Goal: Transaction & Acquisition: Purchase product/service

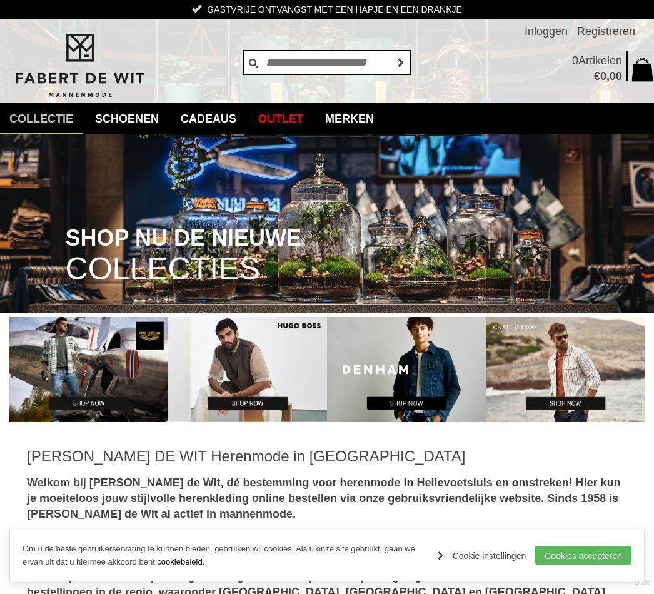
click at [0, 0] on link "Colberts" at bounding box center [0, 0] width 0 height 0
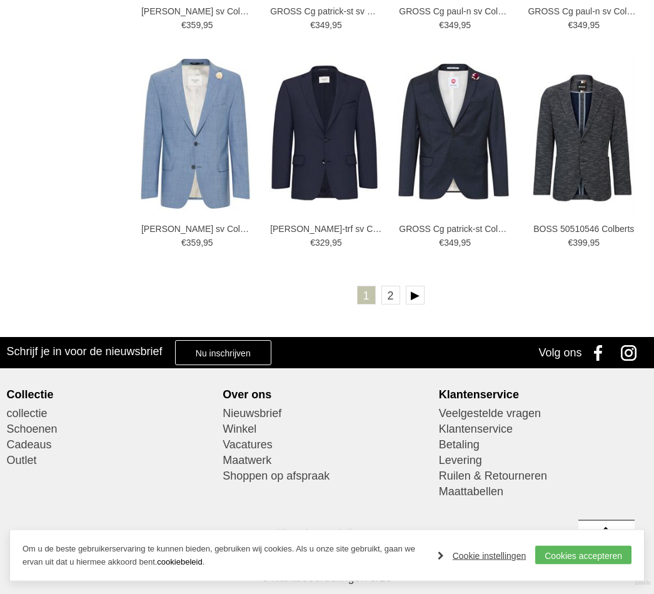
scroll to position [1912, 0]
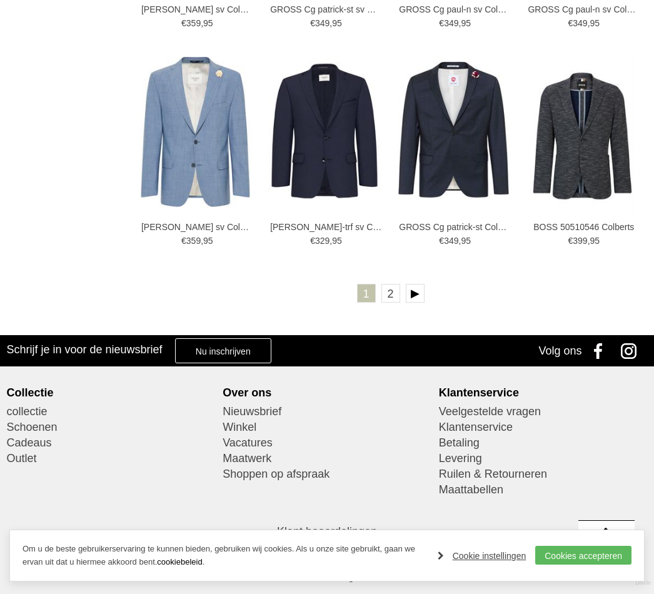
click at [391, 292] on link "2" at bounding box center [390, 293] width 19 height 19
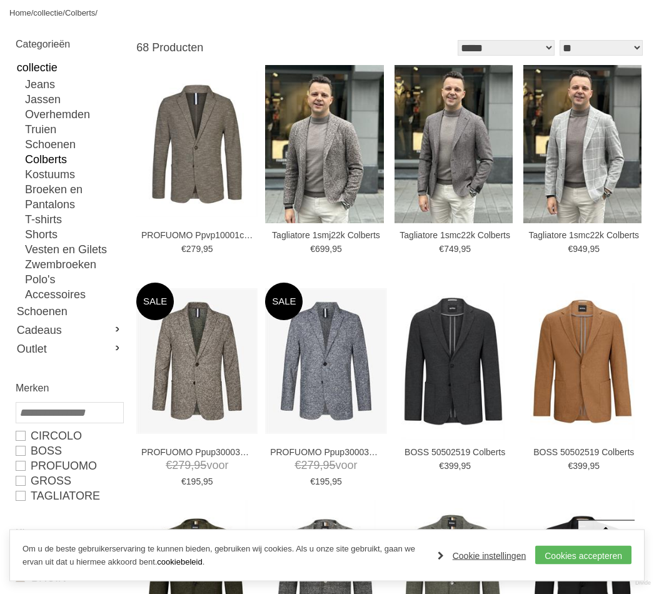
scroll to position [148, 0]
click at [50, 99] on link "Jassen" at bounding box center [74, 99] width 98 height 15
type input "**"
type input "***"
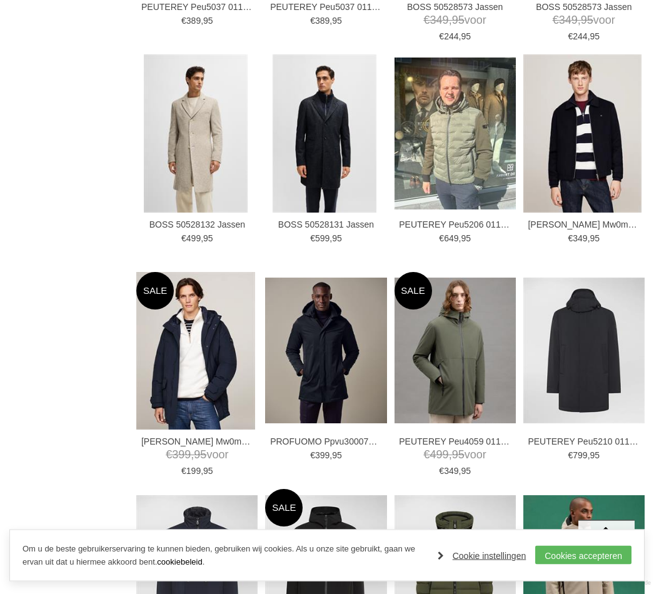
scroll to position [1263, 0]
click at [0, 0] on img at bounding box center [0, 0] width 0 height 0
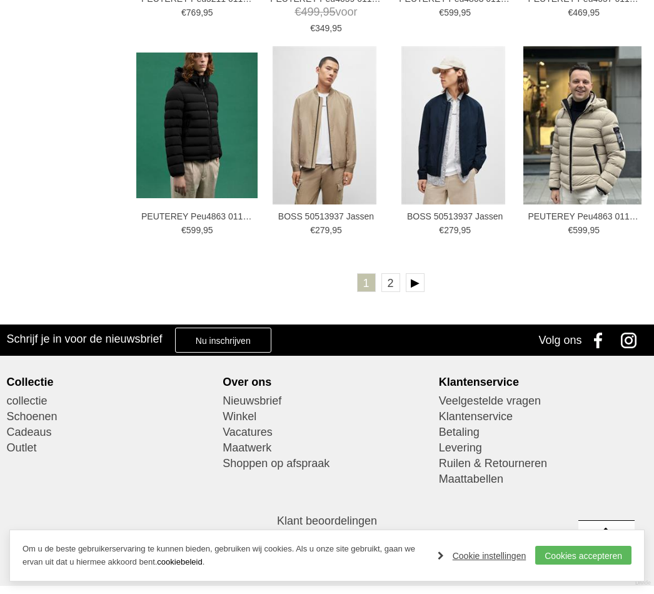
scroll to position [1943, 0]
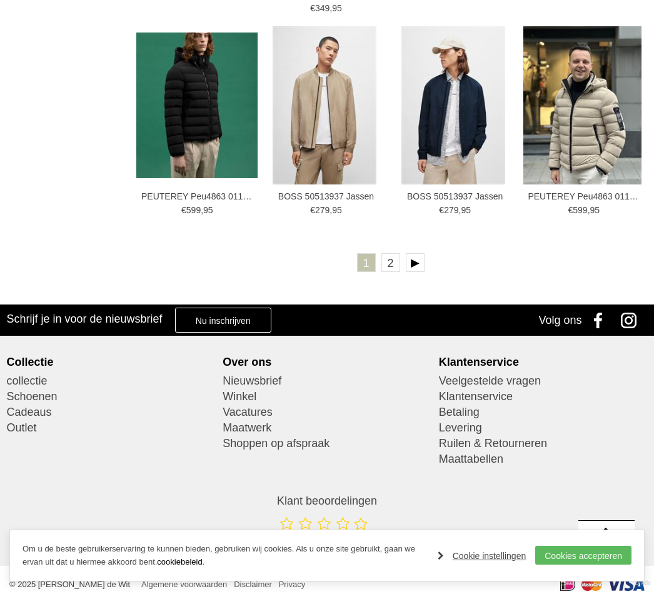
click at [393, 259] on link "2" at bounding box center [390, 262] width 19 height 19
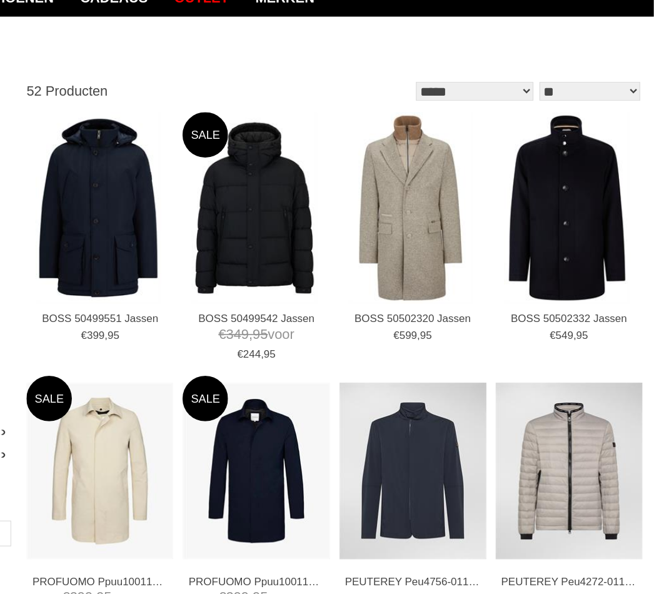
scroll to position [119, 0]
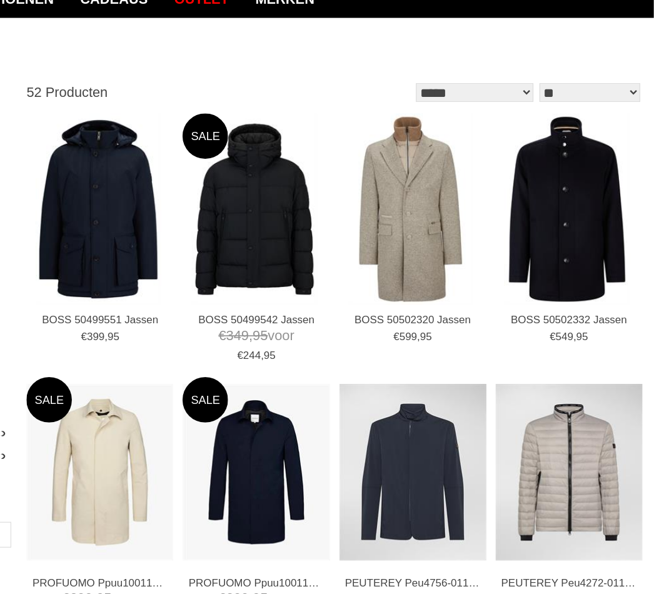
click at [0, 0] on img at bounding box center [0, 0] width 0 height 0
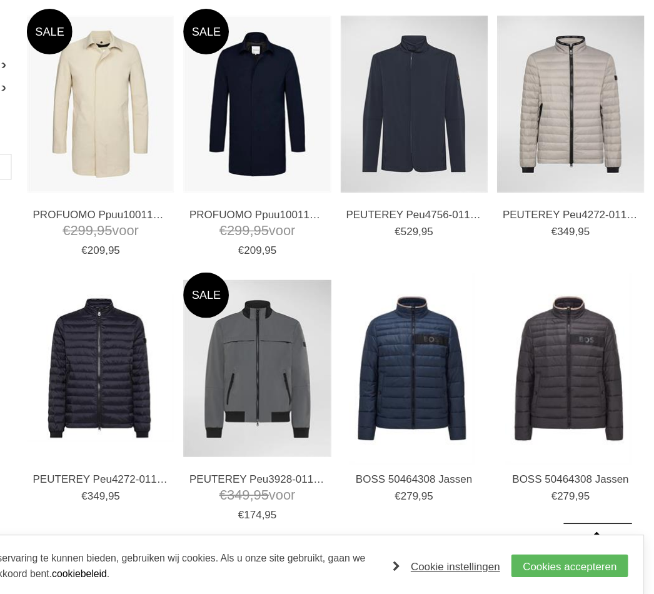
scroll to position [334, 0]
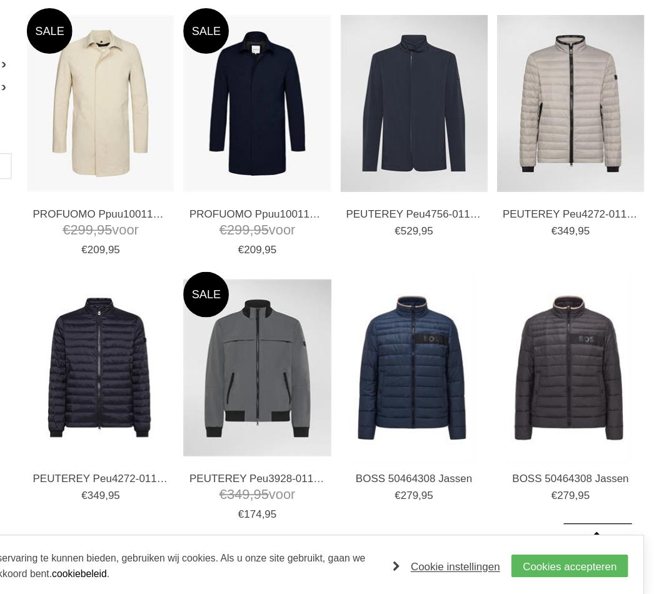
click at [0, 0] on img at bounding box center [0, 0] width 0 height 0
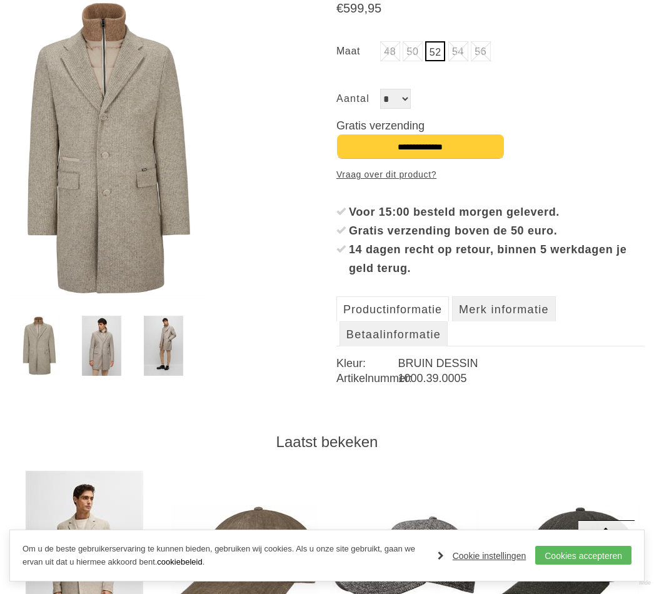
scroll to position [204, 0]
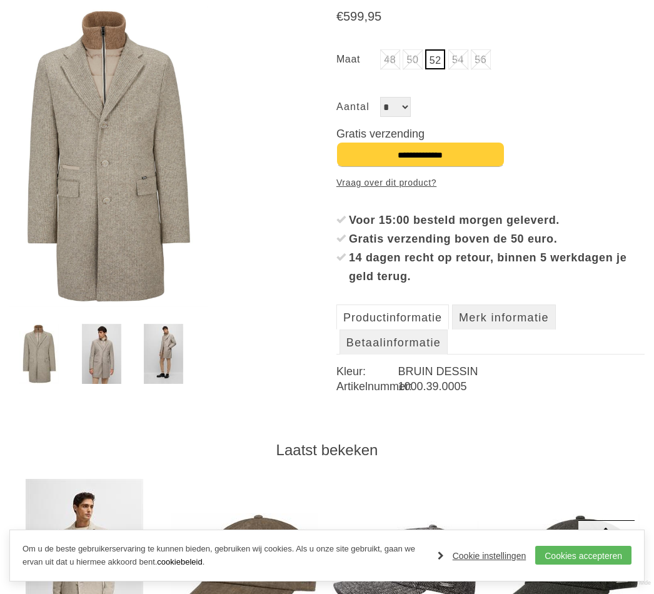
click at [175, 350] on img at bounding box center [163, 354] width 39 height 60
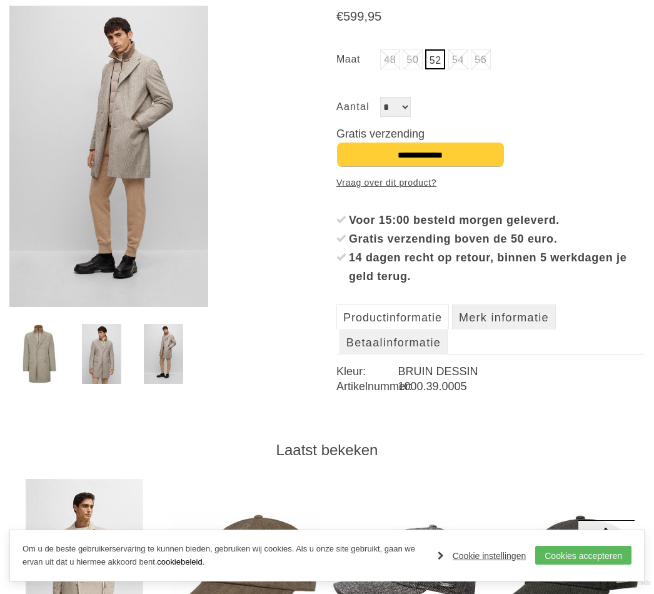
click at [110, 342] on img at bounding box center [101, 354] width 39 height 60
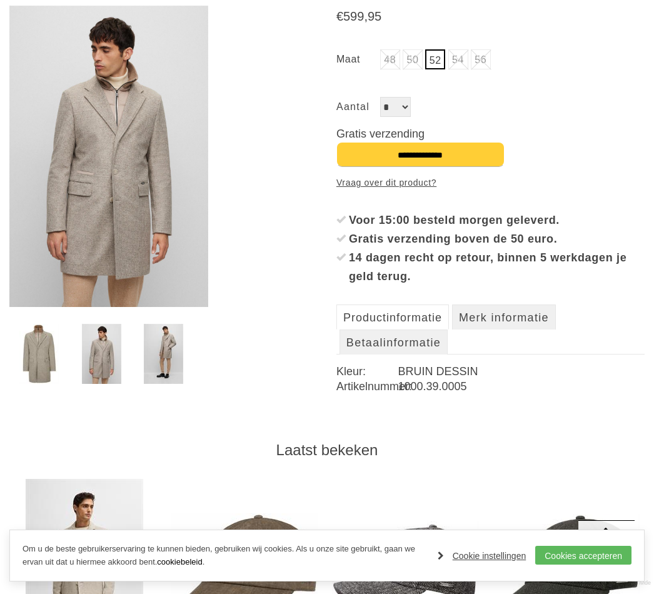
click at [177, 352] on img at bounding box center [163, 354] width 39 height 60
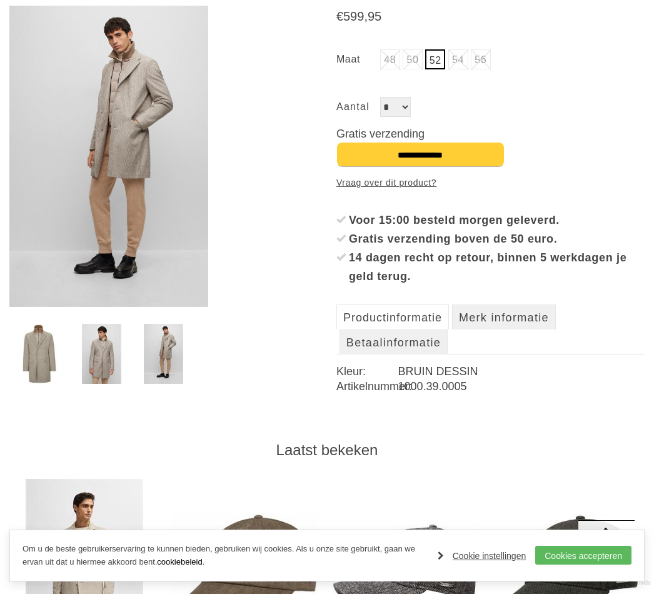
click at [107, 357] on img at bounding box center [101, 354] width 39 height 60
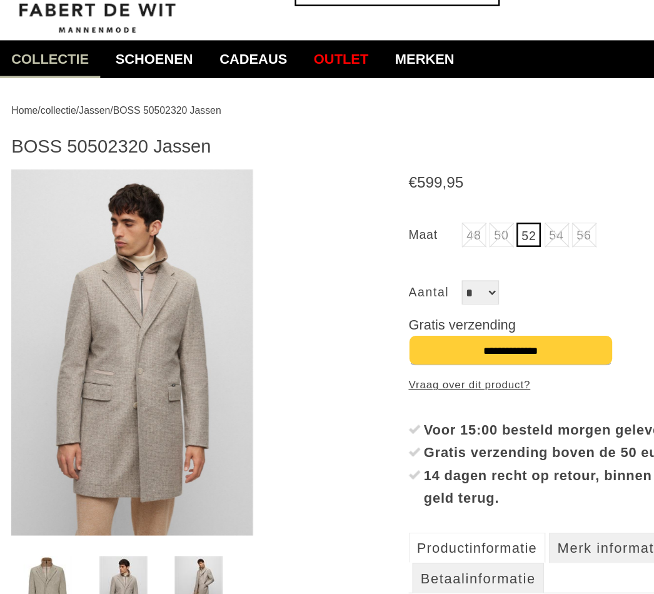
scroll to position [0, 0]
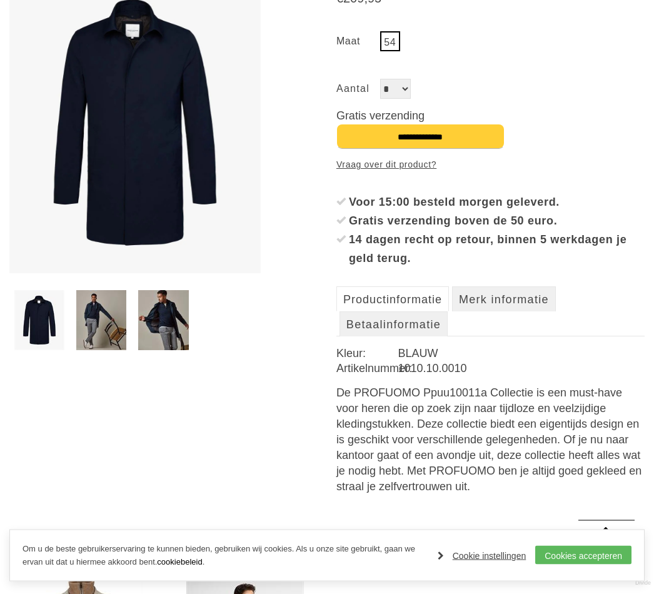
scroll to position [238, 0]
click at [186, 314] on img at bounding box center [163, 320] width 50 height 60
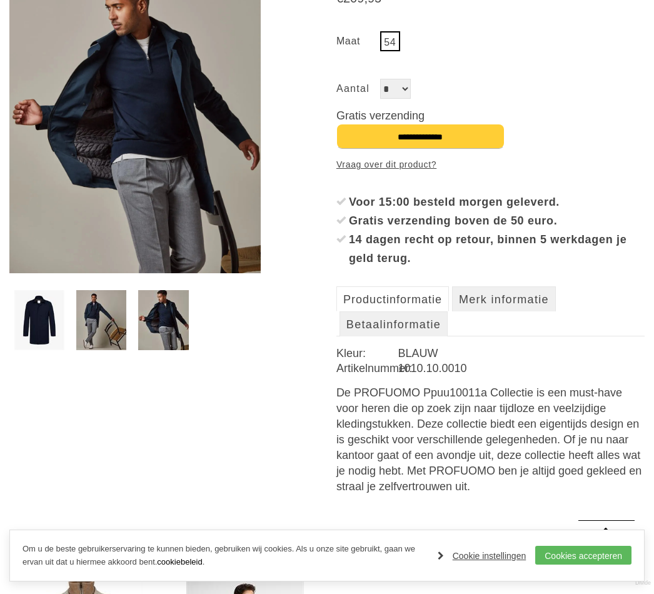
click at [114, 318] on img at bounding box center [101, 320] width 50 height 60
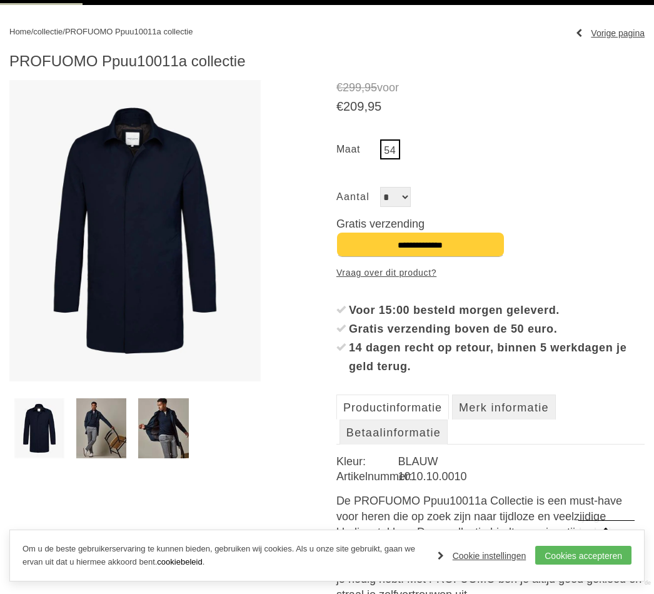
scroll to position [0, 0]
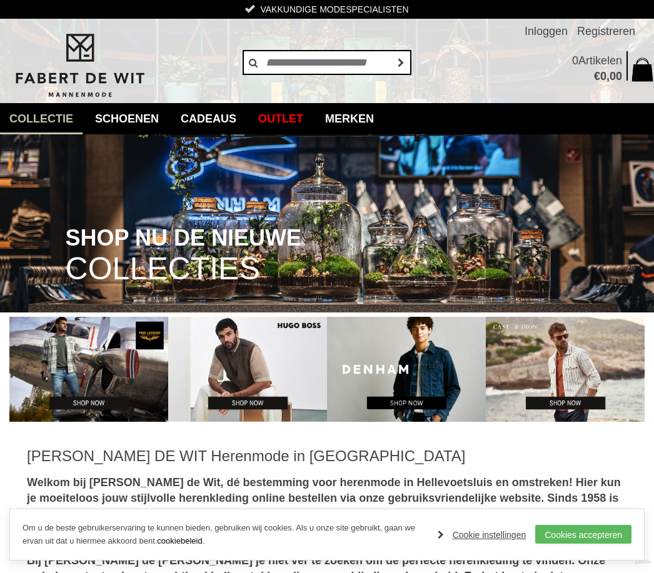
click at [0, 0] on link "Overhemden" at bounding box center [0, 0] width 0 height 0
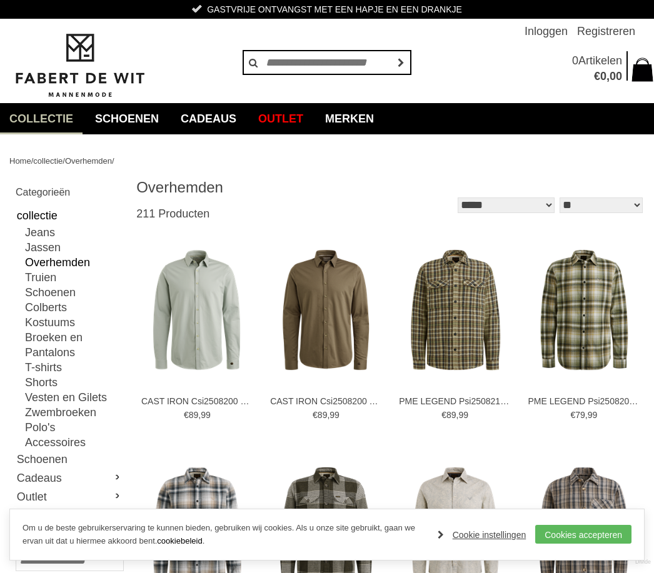
click at [51, 251] on link "Jassen" at bounding box center [74, 247] width 98 height 15
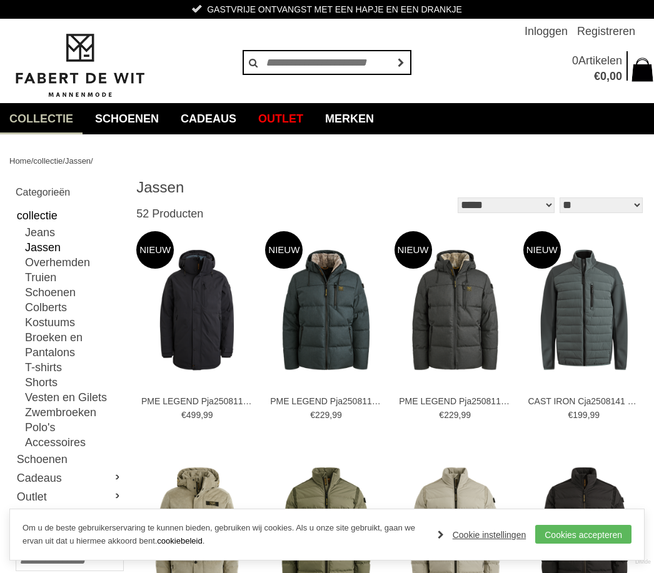
type input "**"
type input "***"
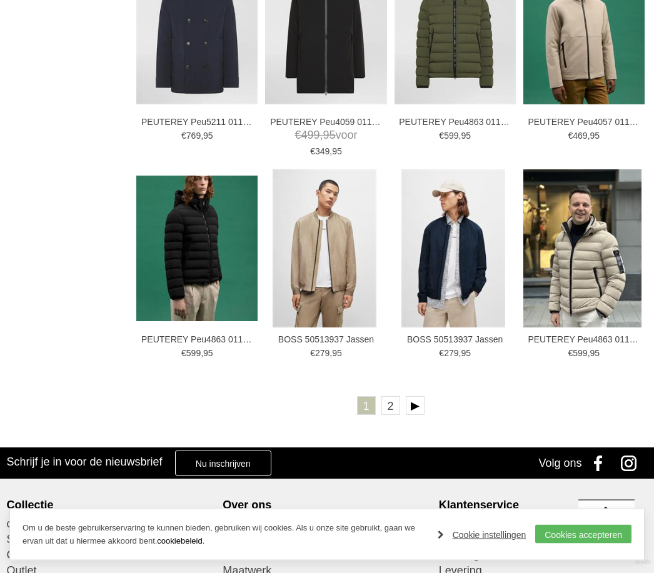
scroll to position [1799, 0]
click at [398, 403] on link "2" at bounding box center [390, 405] width 19 height 19
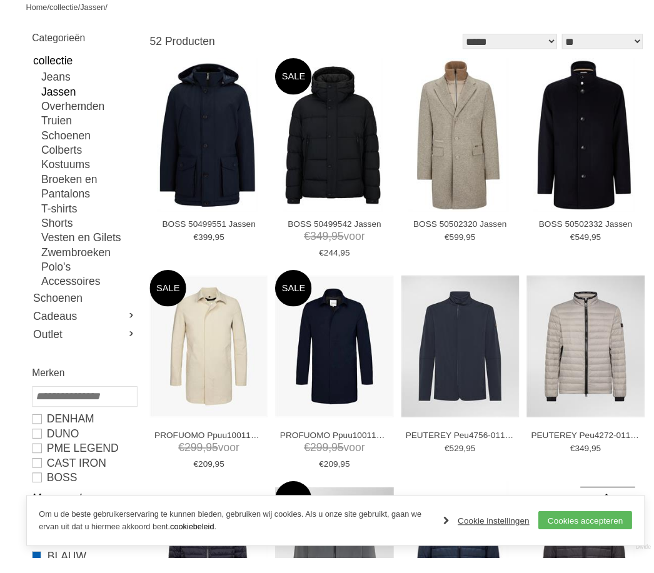
scroll to position [170, 0]
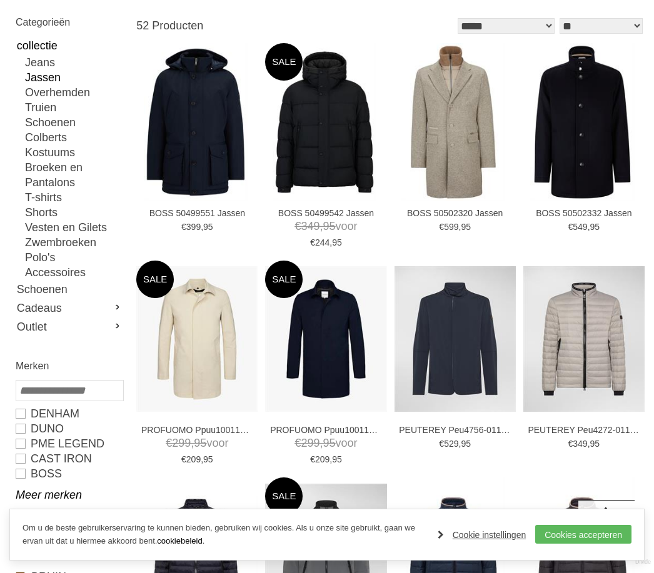
click at [0, 0] on img at bounding box center [0, 0] width 0 height 0
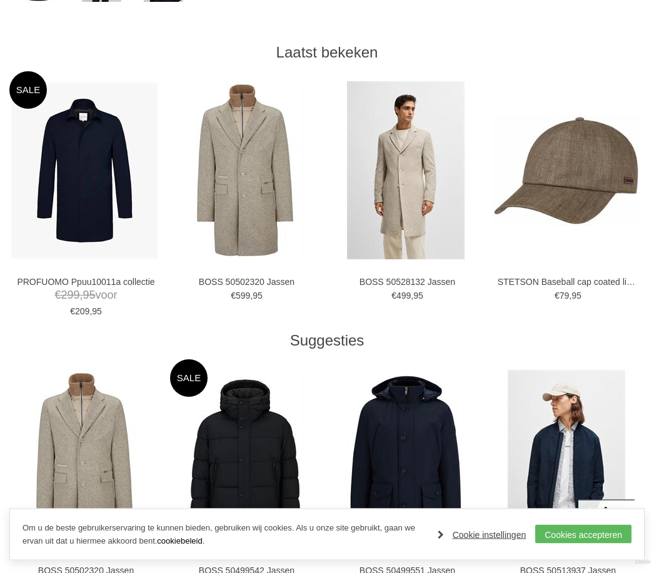
scroll to position [585, 0]
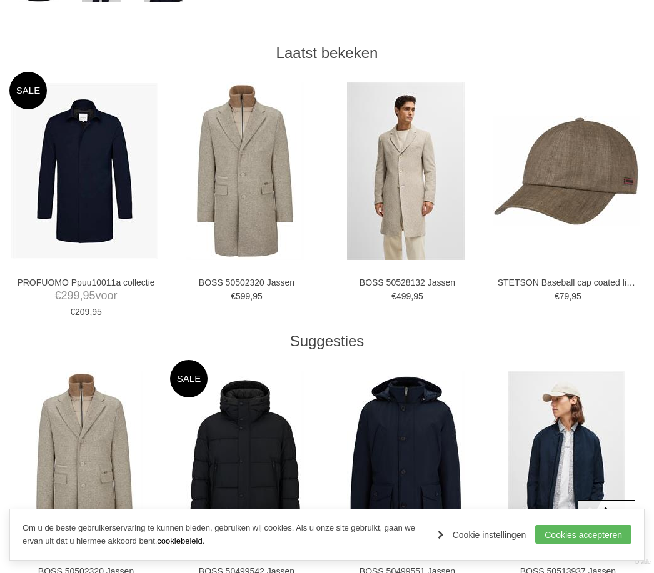
click at [0, 0] on img at bounding box center [0, 0] width 0 height 0
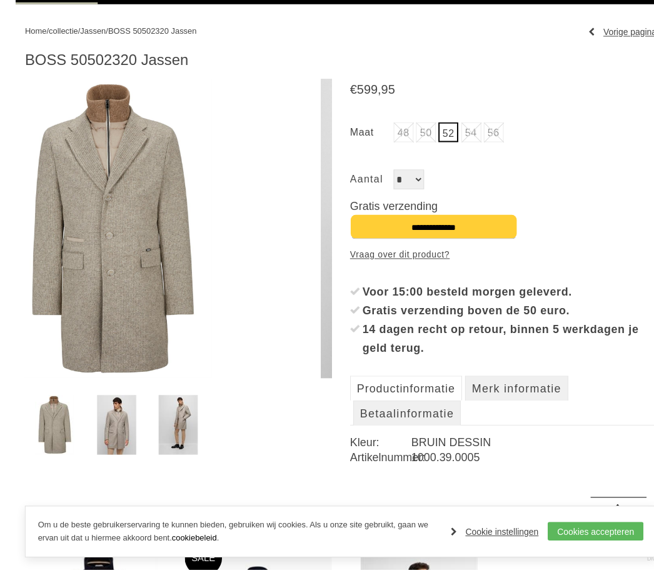
scroll to position [132, 0]
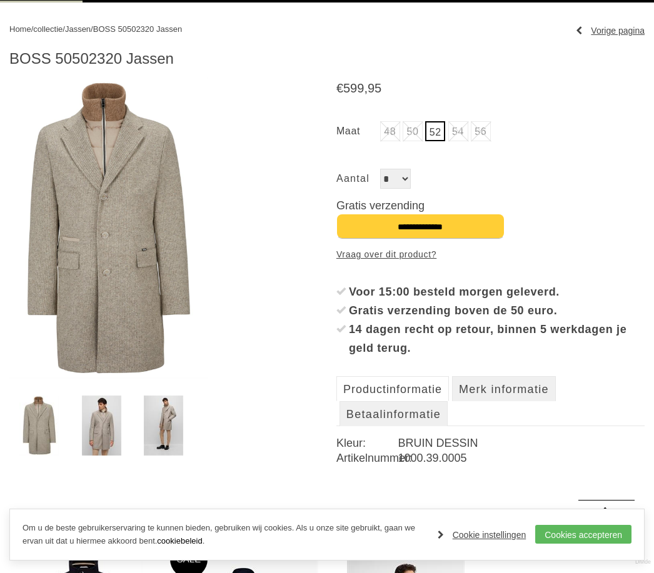
click at [90, 435] on img at bounding box center [101, 426] width 39 height 60
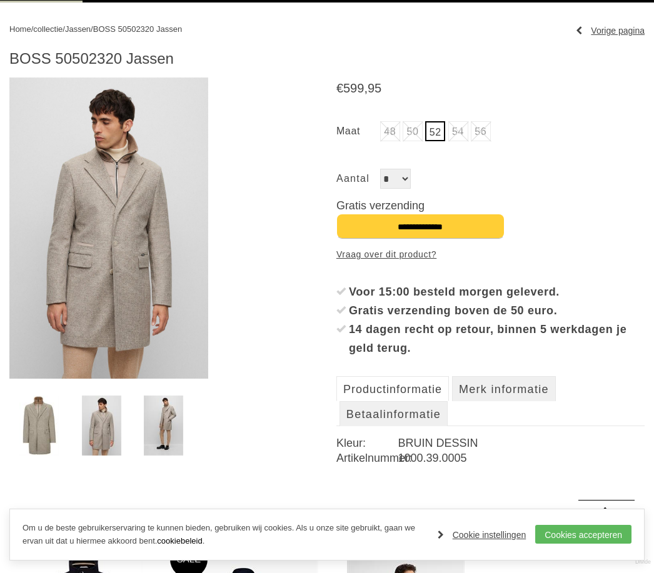
click at [153, 421] on img at bounding box center [163, 426] width 39 height 60
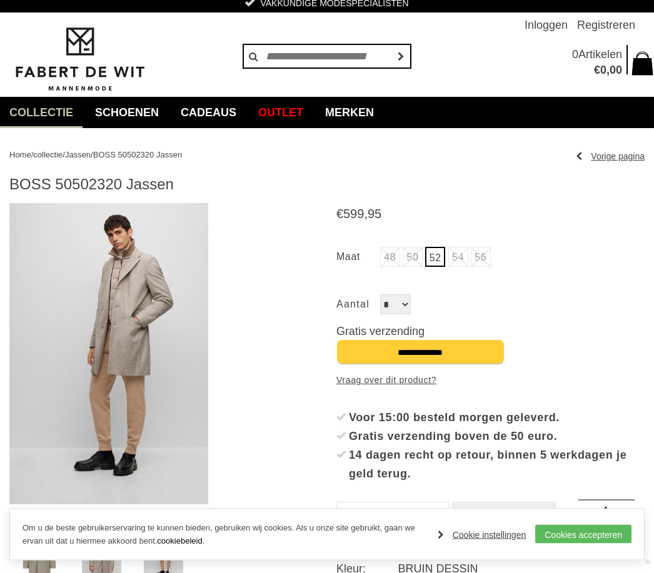
scroll to position [0, 0]
